Goal: Task Accomplishment & Management: Manage account settings

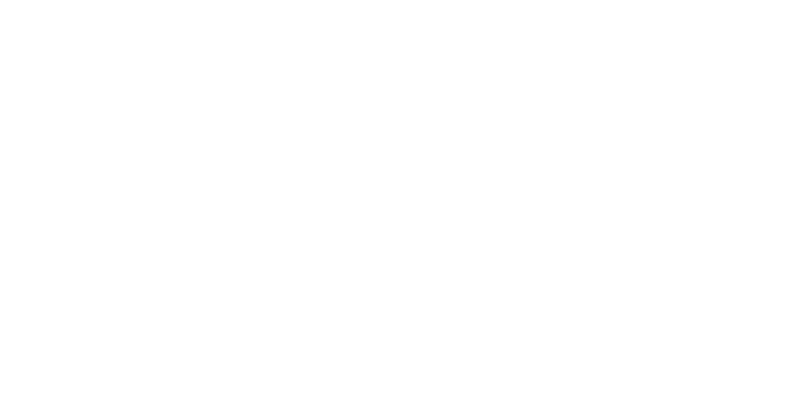
select select "**********"
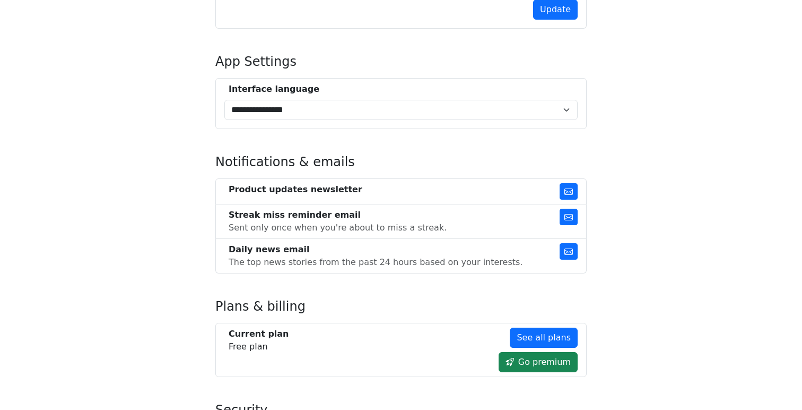
scroll to position [460, 0]
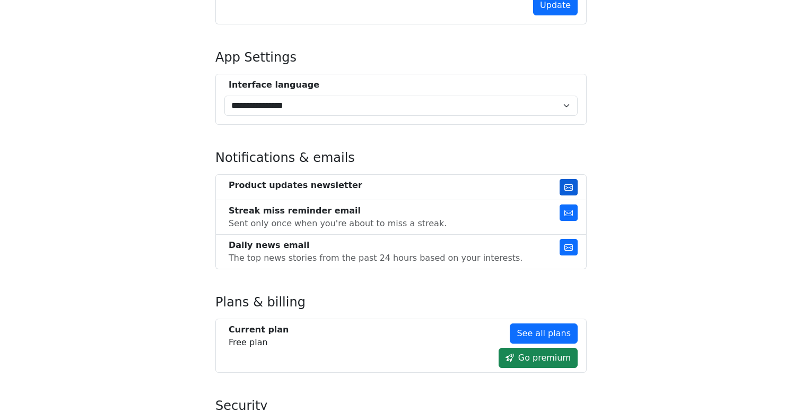
click at [575, 190] on button "button" at bounding box center [569, 187] width 18 height 16
click at [573, 189] on button "button" at bounding box center [569, 187] width 18 height 16
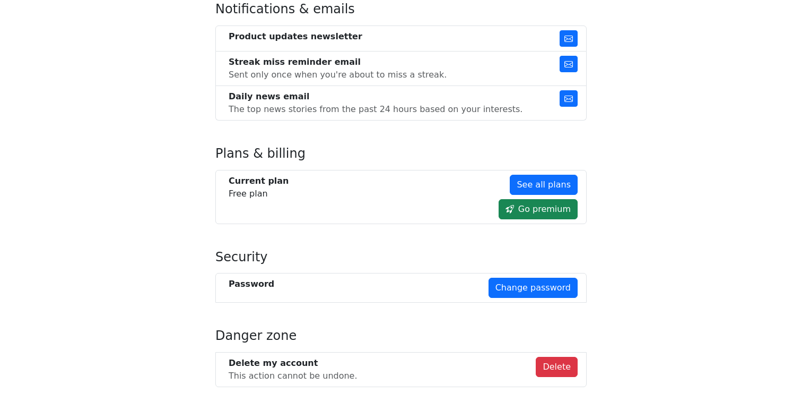
scroll to position [646, 0]
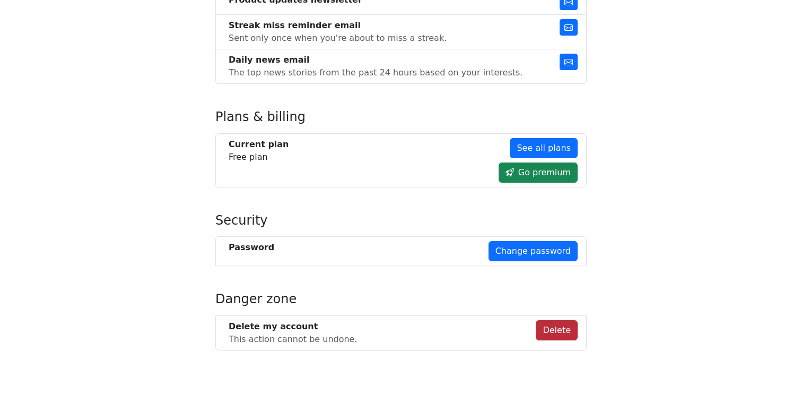
click at [563, 332] on button "Delete" at bounding box center [557, 330] width 42 height 20
